Goal: Find specific page/section: Find specific page/section

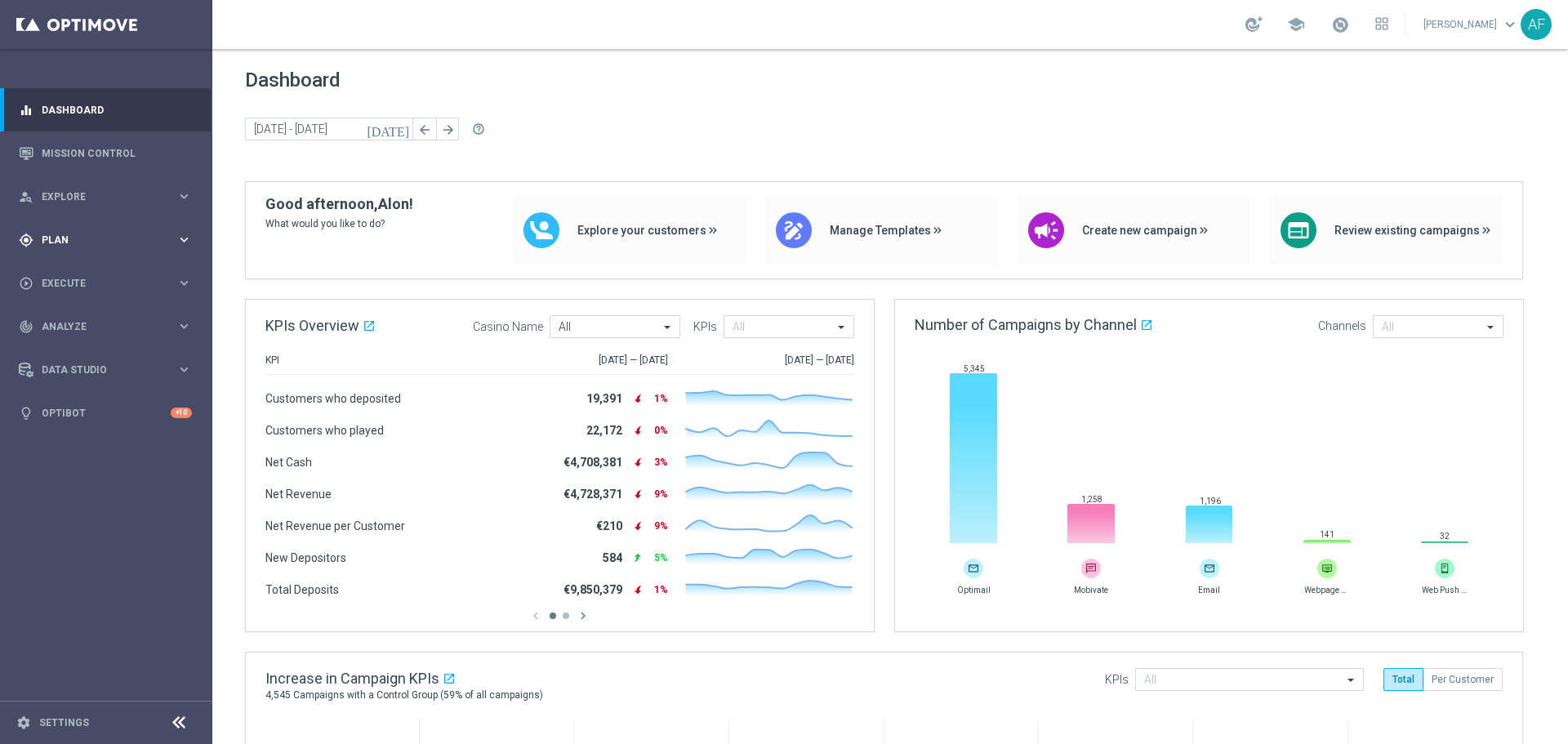
click at [121, 227] on div "gps_fixed Plan keyboard_arrow_right" at bounding box center [105, 239] width 210 height 43
click at [86, 316] on button "Templates keyboard_arrow_right" at bounding box center [117, 322] width 150 height 13
click at [80, 347] on link "Optimail" at bounding box center [110, 346] width 120 height 13
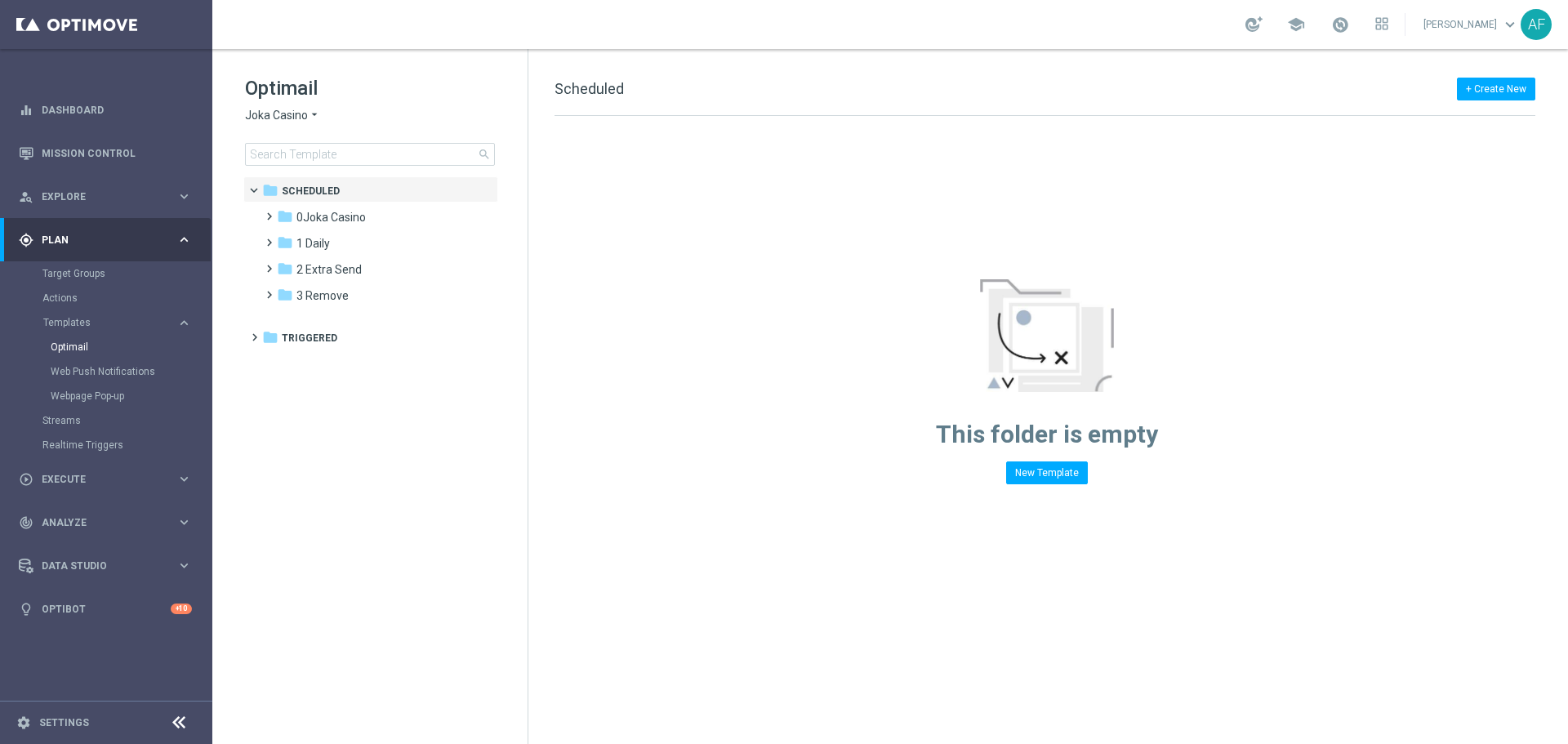
click at [303, 120] on span "Joka Casino" at bounding box center [276, 115] width 63 height 15
click at [304, 187] on div "Casino-Mate" at bounding box center [307, 193] width 122 height 20
click at [331, 210] on div "folder 1 Daily" at bounding box center [370, 218] width 187 height 19
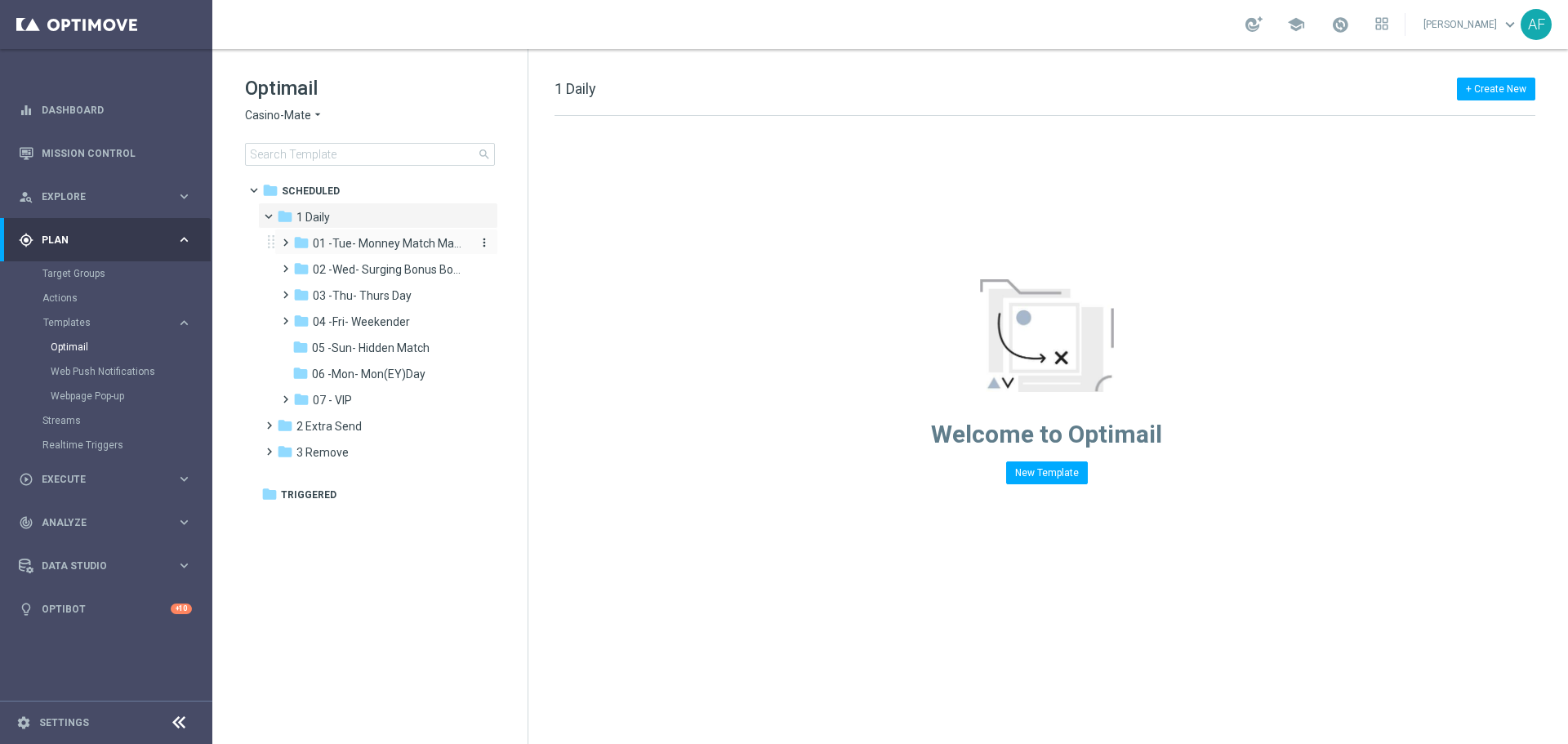
click at [366, 236] on span "01 -Tue- Monney Match Maker" at bounding box center [390, 243] width 154 height 14
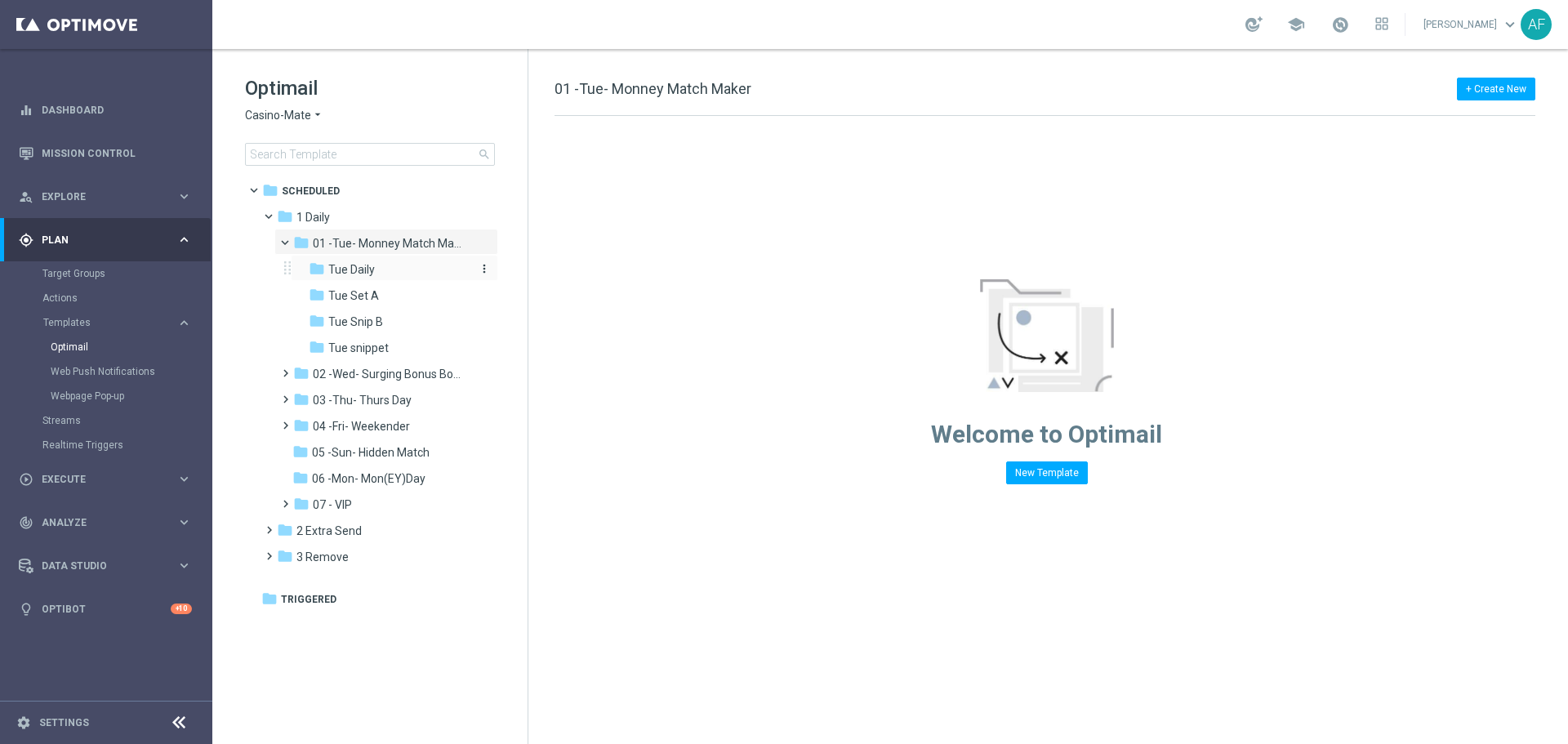
click at [377, 263] on div "folder Tue Daily" at bounding box center [389, 270] width 161 height 19
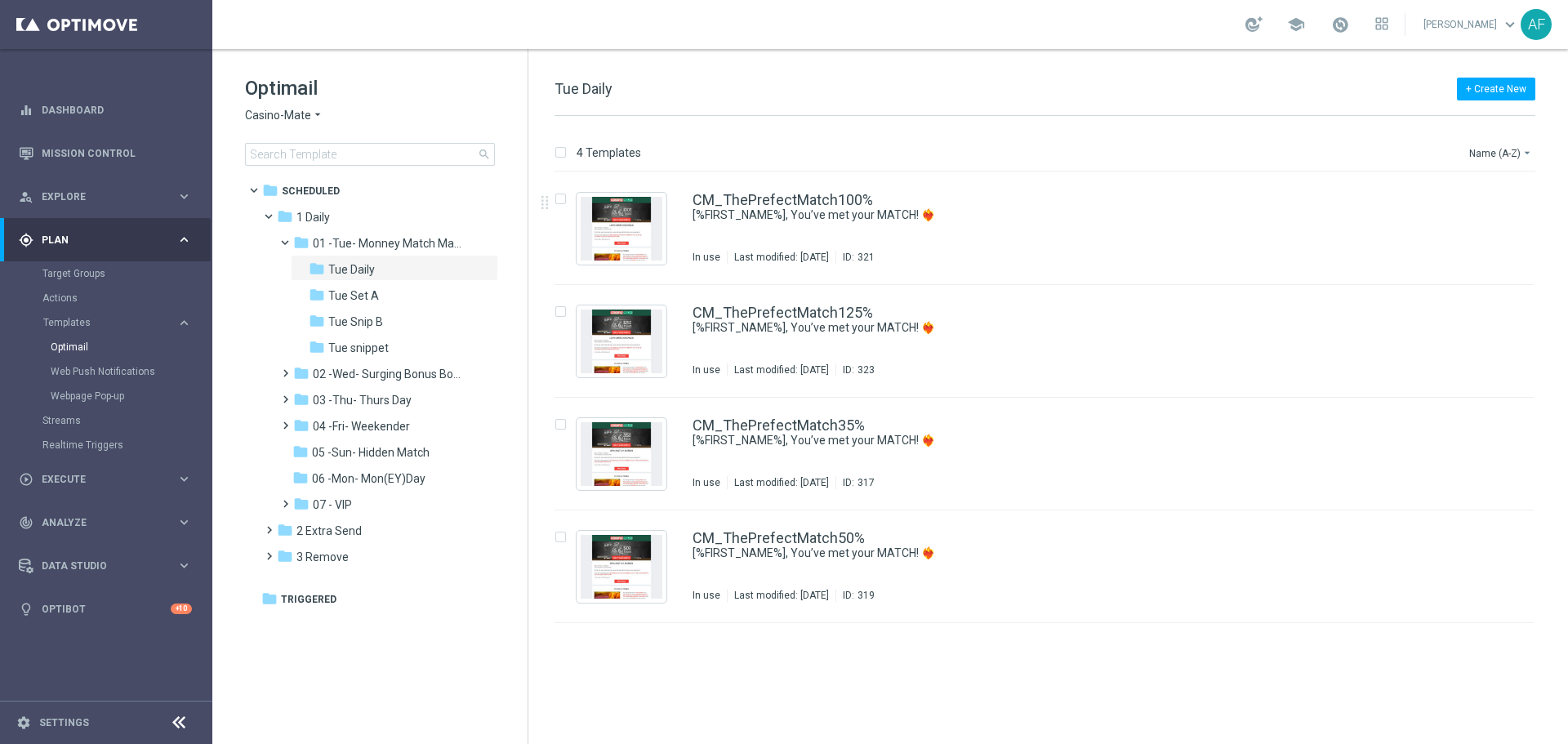
click at [311, 115] on icon "arrow_drop_down" at bounding box center [317, 115] width 13 height 15
click at [0, 0] on span "House of Jack" at bounding box center [0, 0] width 0 height 0
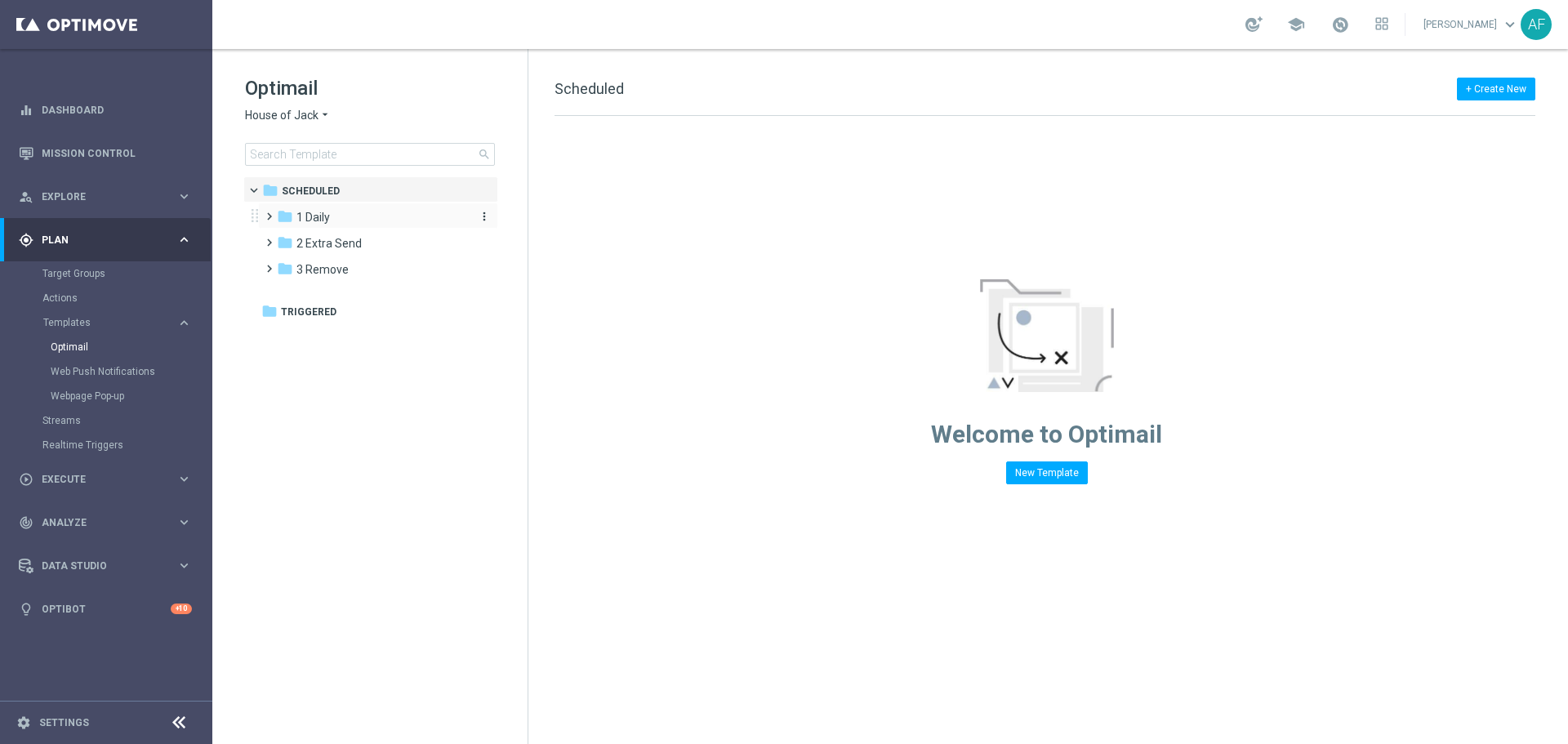
click at [321, 221] on span "1 Daily" at bounding box center [312, 216] width 33 height 14
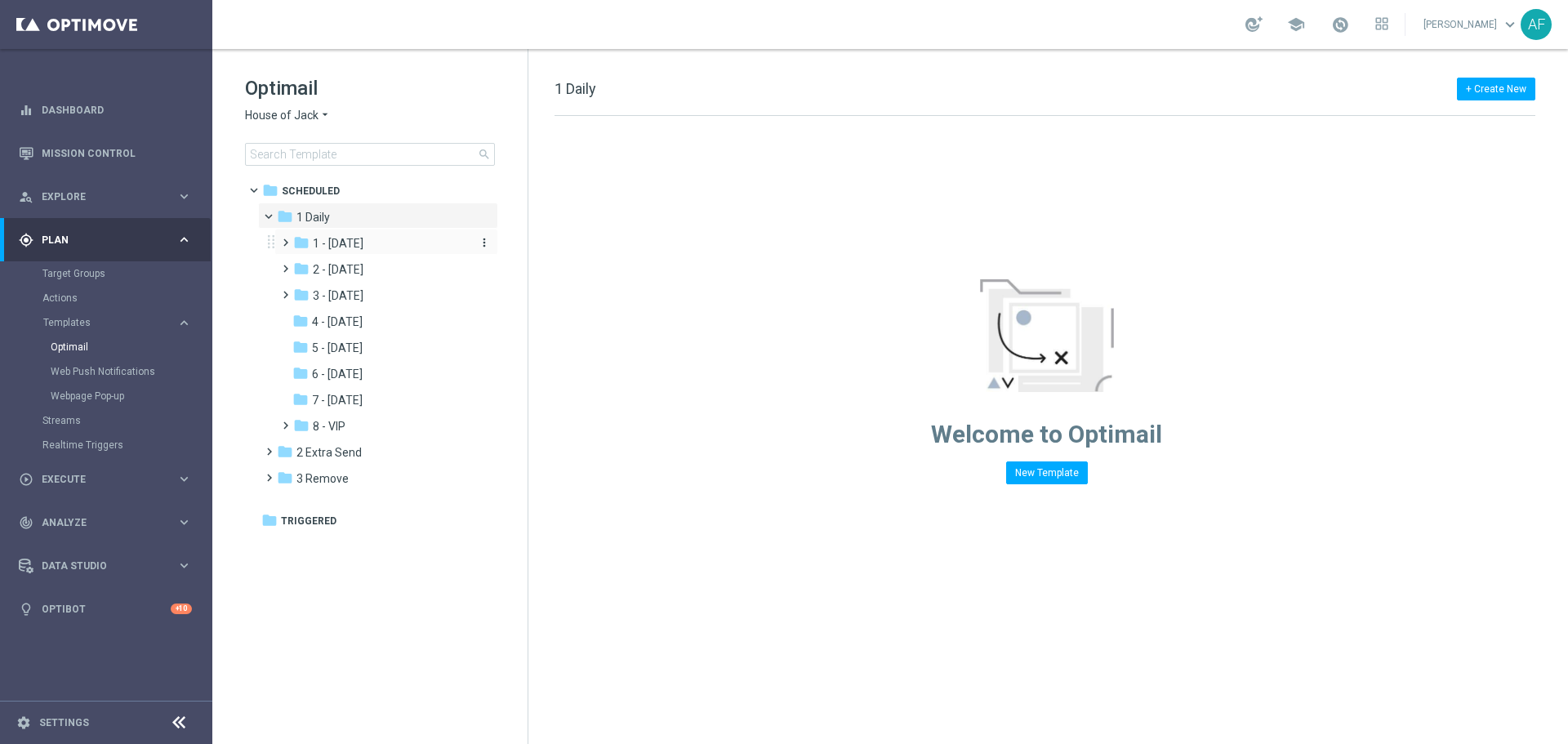
click at [343, 246] on span "1 - [DATE]" at bounding box center [338, 243] width 51 height 14
click at [351, 266] on span "Tue Daily" at bounding box center [352, 269] width 47 height 14
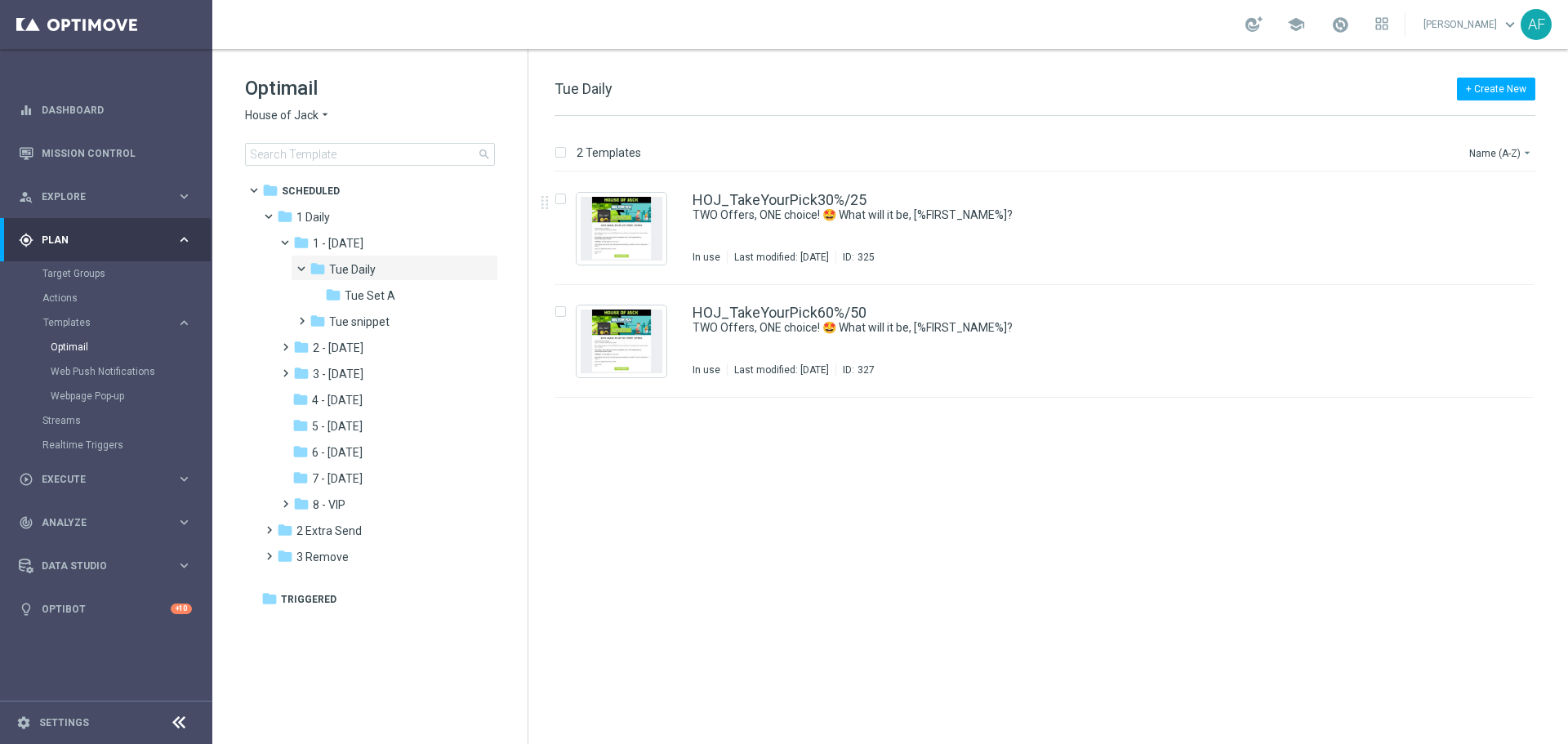
click at [300, 120] on span "House of Jack" at bounding box center [282, 115] width 74 height 15
click at [305, 232] on div "Pokie Pop" at bounding box center [307, 232] width 122 height 20
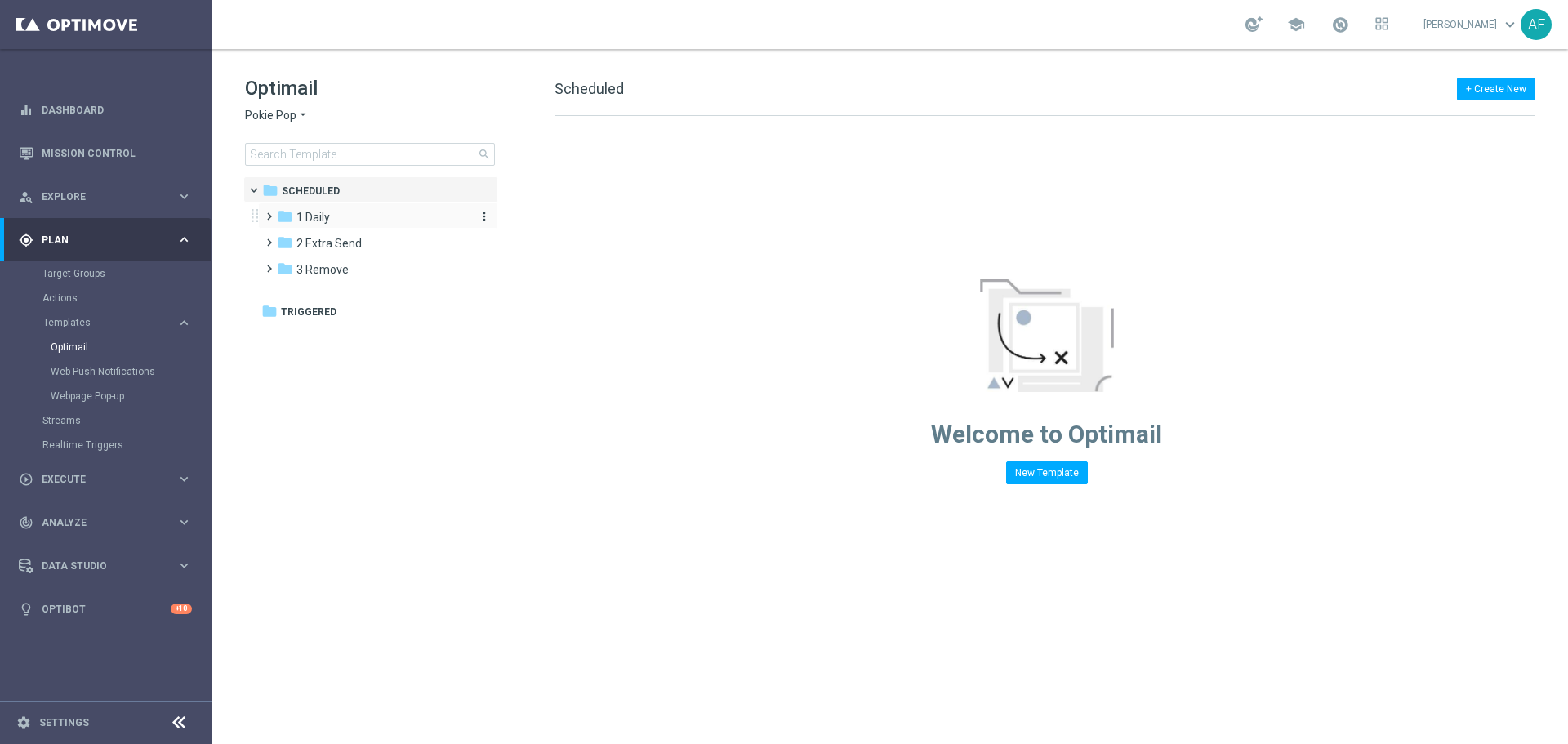
click at [338, 211] on div "folder 1 Daily" at bounding box center [370, 218] width 187 height 19
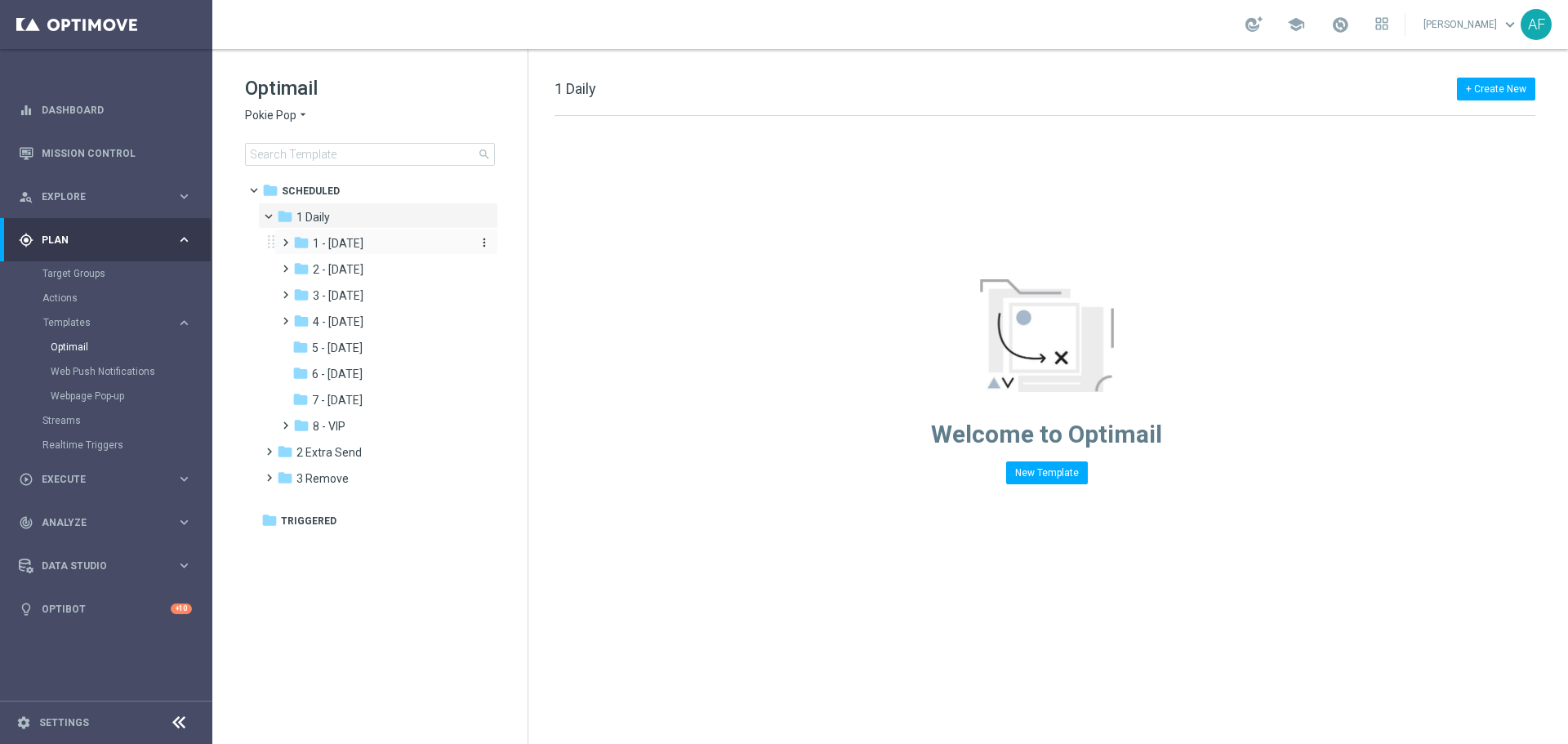
click at [344, 241] on span "1 - [DATE]" at bounding box center [338, 243] width 51 height 14
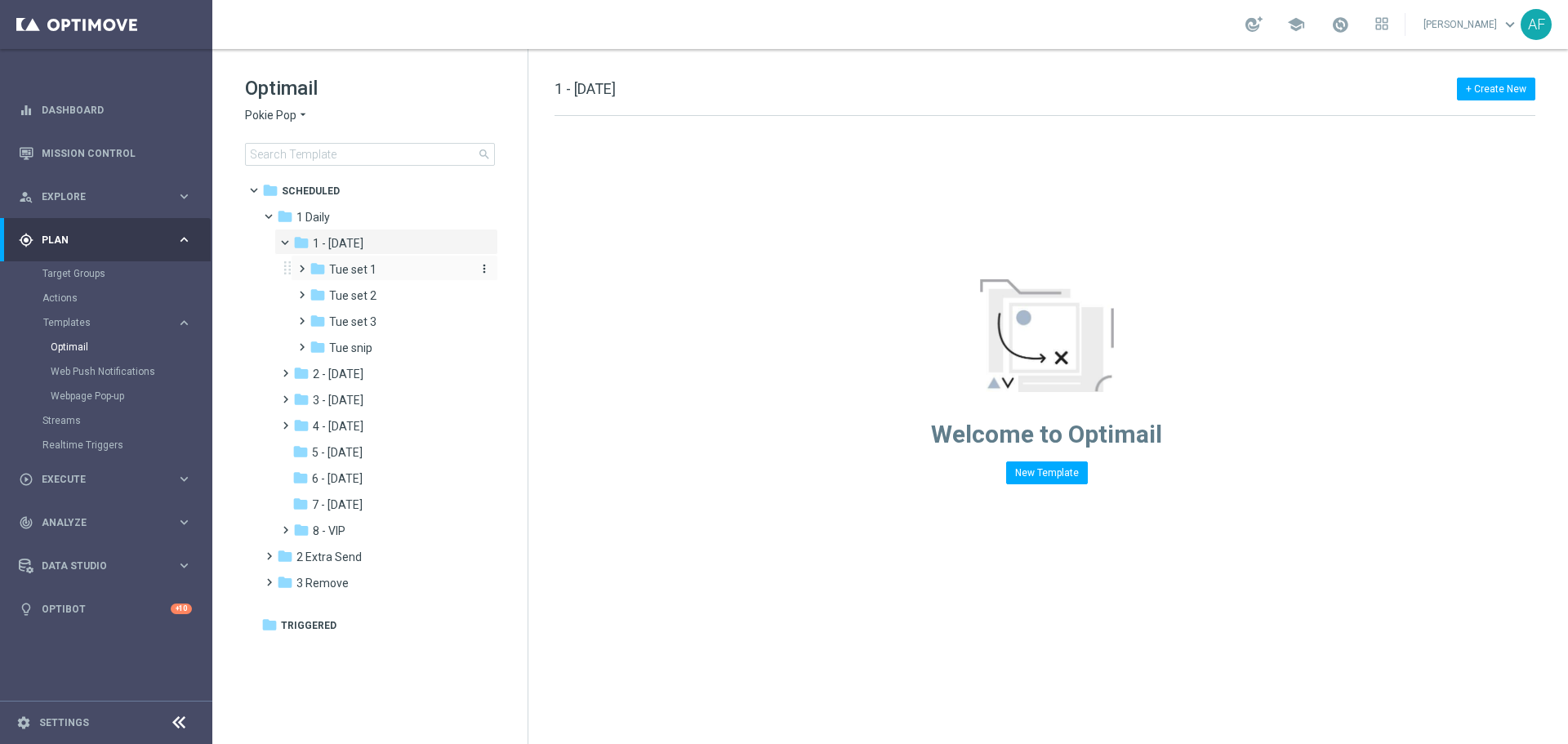
click at [352, 260] on div "folder Tue set 1 more_vert" at bounding box center [394, 267] width 208 height 26
click at [414, 267] on div "folder Tue set 1" at bounding box center [389, 270] width 160 height 19
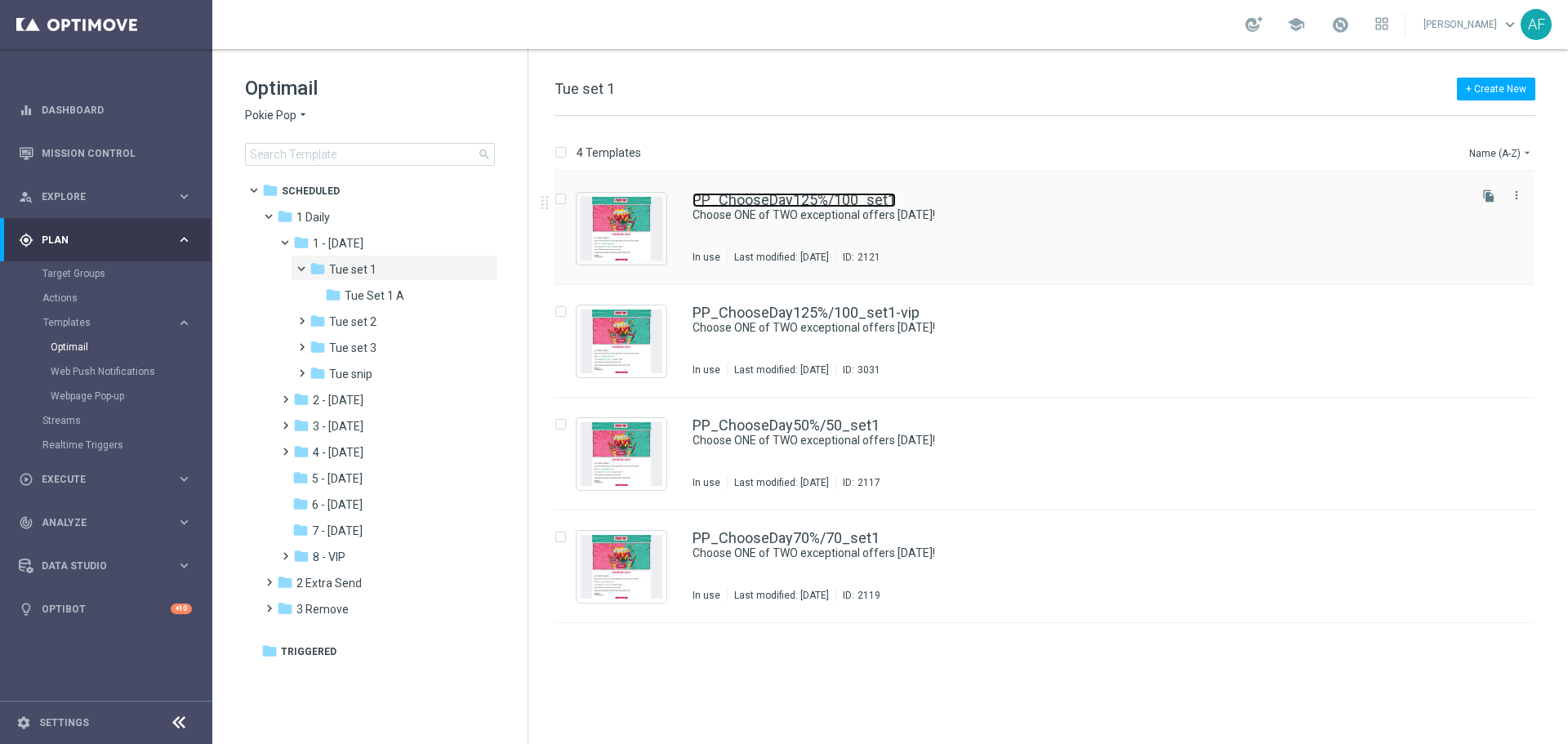
click at [739, 203] on link "PP_ChooseDay125%/100_set1" at bounding box center [794, 199] width 204 height 14
click at [303, 122] on icon "arrow_drop_down" at bounding box center [302, 115] width 13 height 15
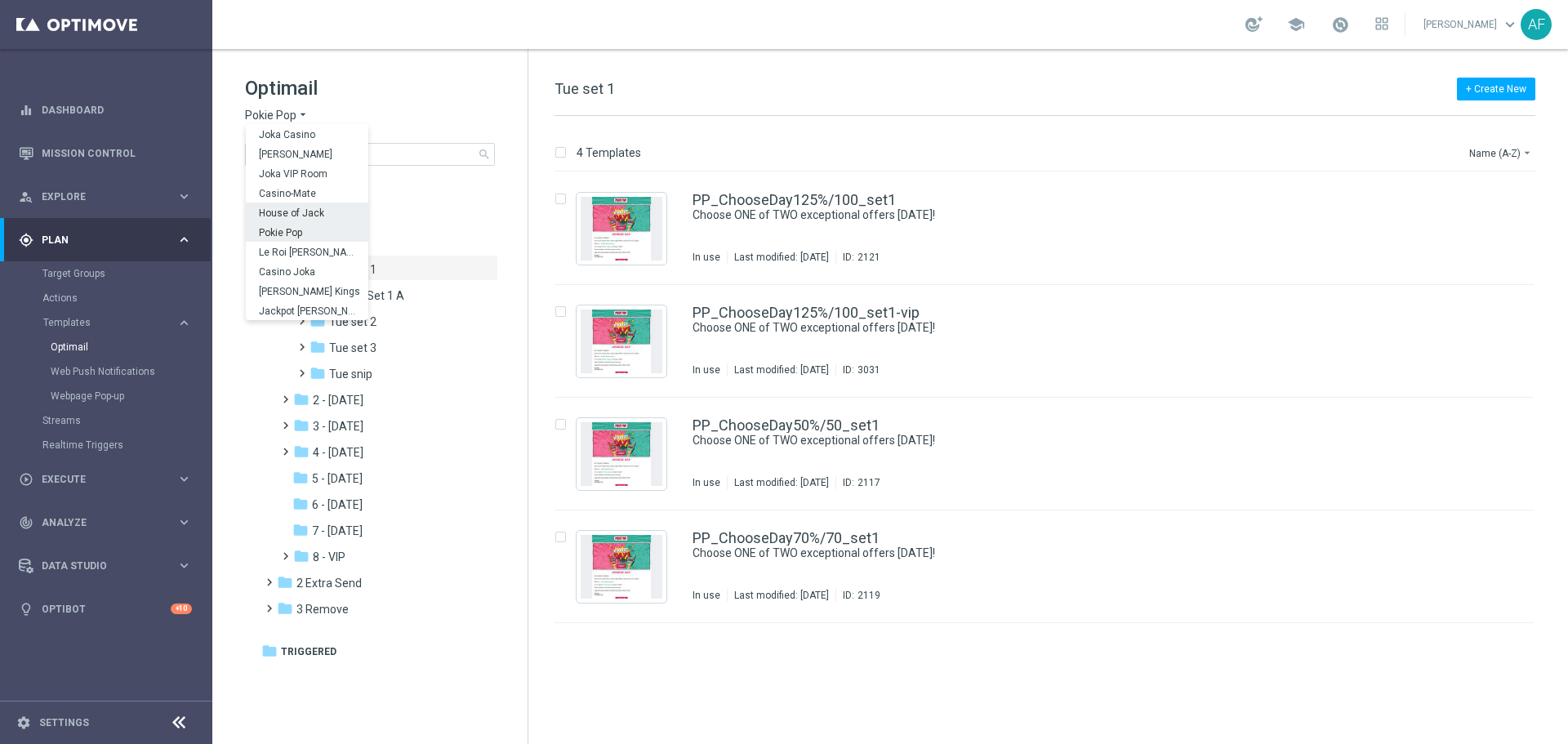
click at [0, 0] on span "House of Jack" at bounding box center [0, 0] width 0 height 0
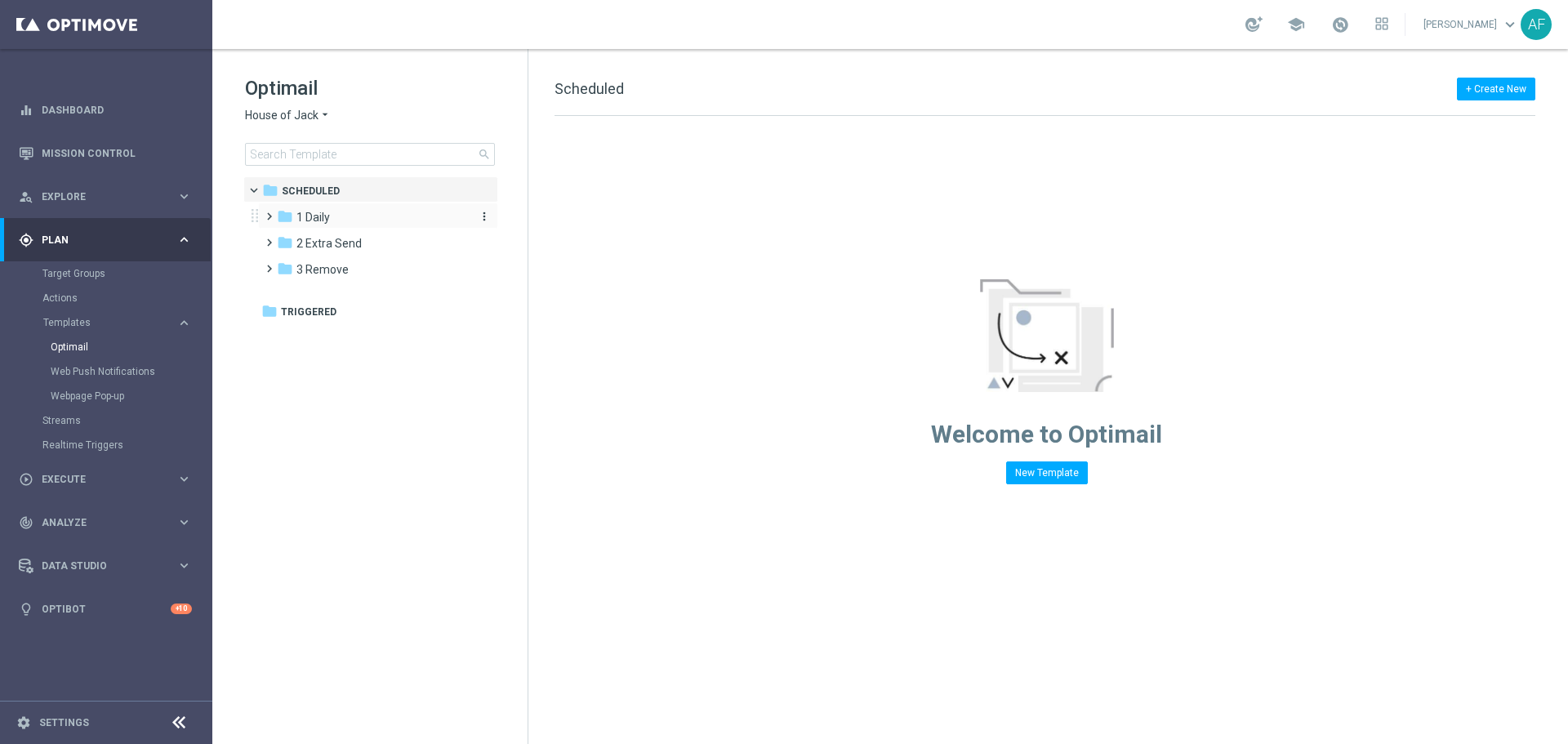
click at [344, 219] on div "folder 1 Daily" at bounding box center [370, 218] width 187 height 19
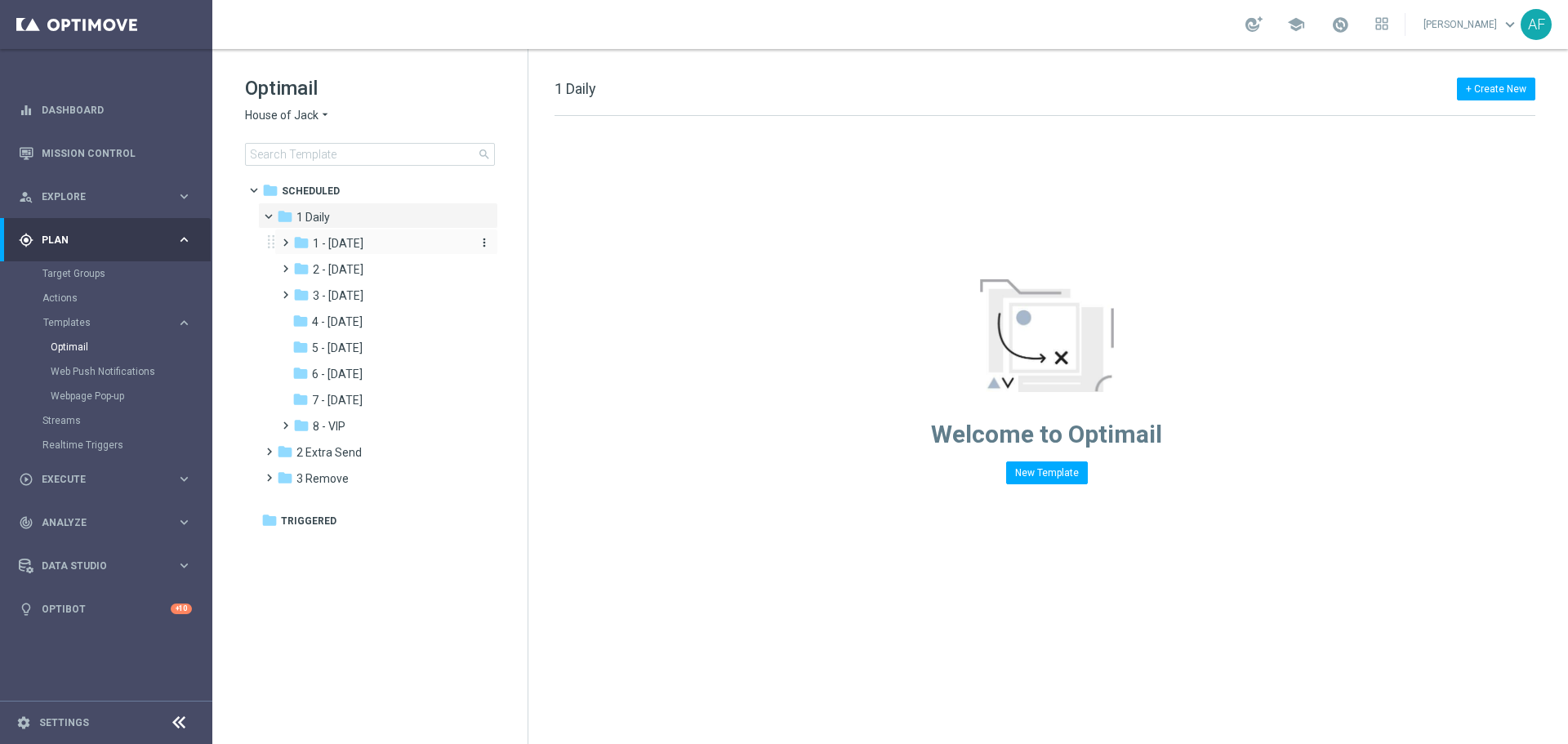
click at [346, 243] on span "1 - [DATE]" at bounding box center [338, 243] width 51 height 14
click at [355, 266] on span "Tue Daily" at bounding box center [352, 269] width 47 height 14
